Goal: Use online tool/utility: Utilize a website feature to perform a specific function

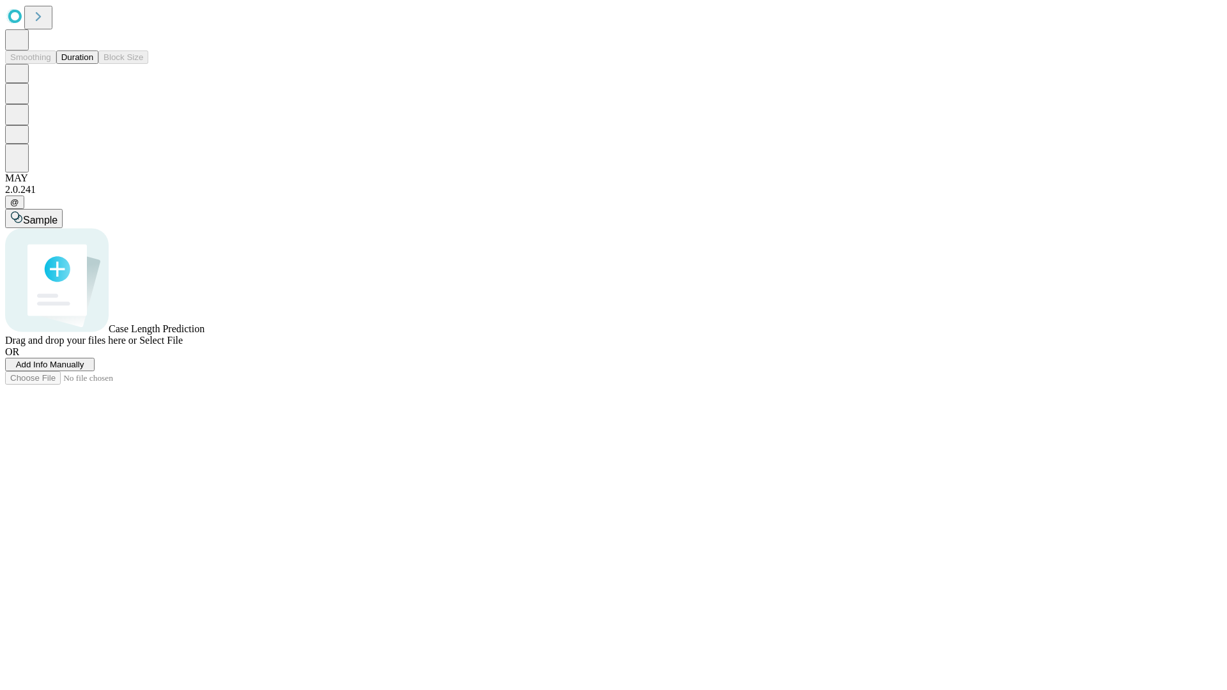
click at [93, 64] on button "Duration" at bounding box center [77, 56] width 42 height 13
click at [183, 346] on span "Select File" at bounding box center [160, 340] width 43 height 11
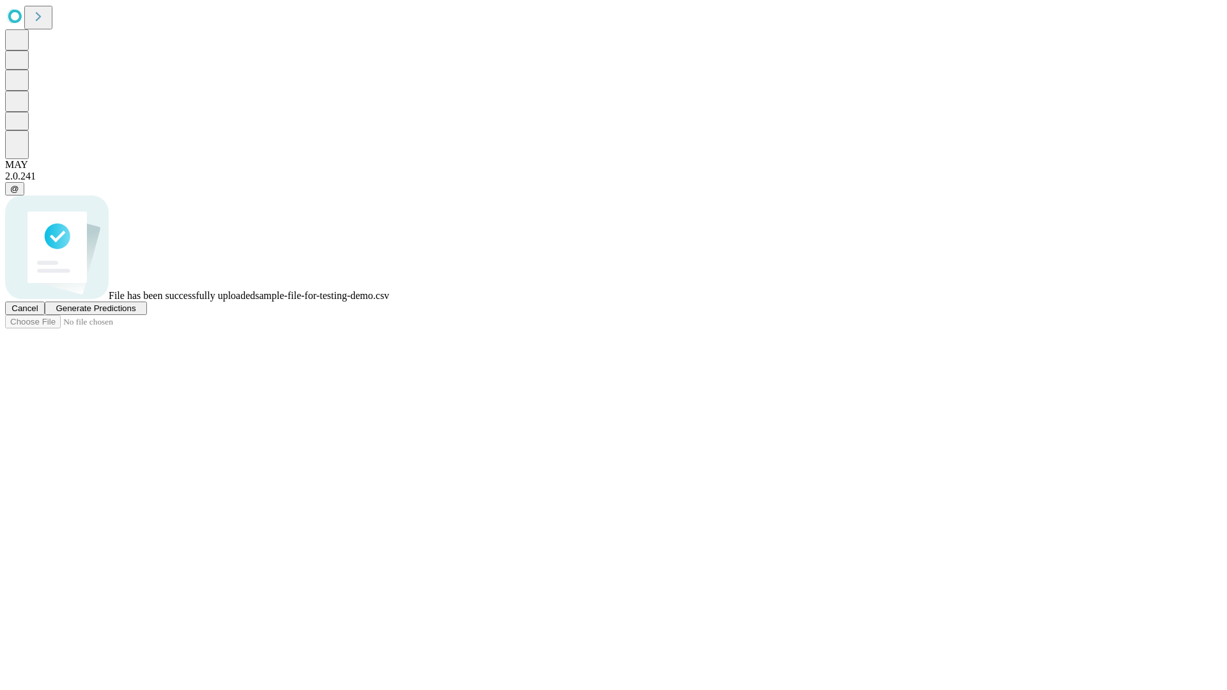
click at [135, 313] on span "Generate Predictions" at bounding box center [96, 308] width 80 height 10
